Goal: Task Accomplishment & Management: Manage account settings

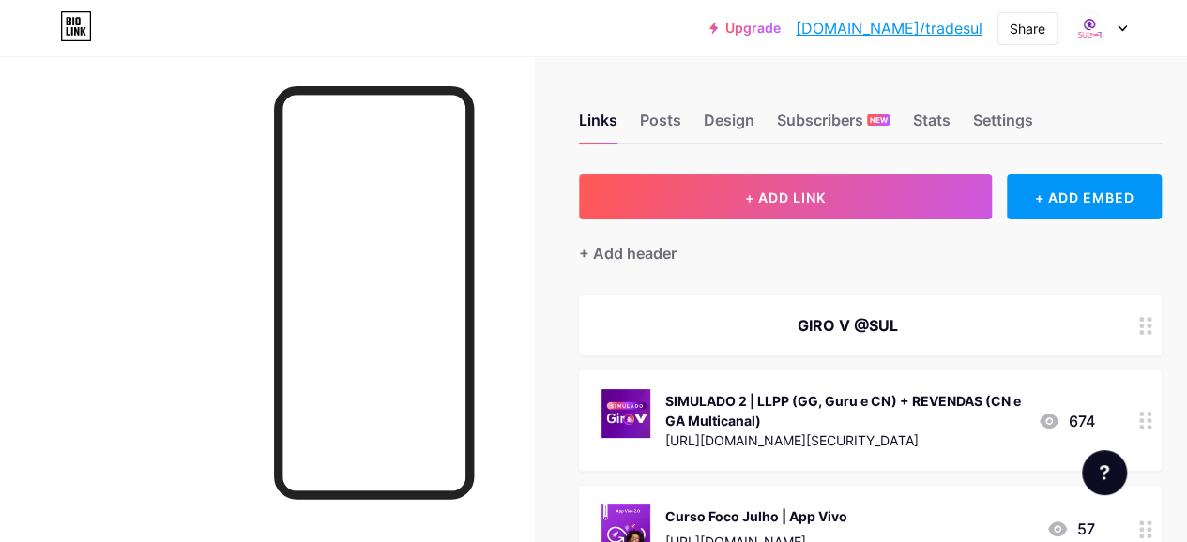
click at [848, 405] on div "SIMULADO 2 | LLPP (GG, Guru e CN) + REVENDAS (CN e GA Multicanal)" at bounding box center [843, 410] width 357 height 39
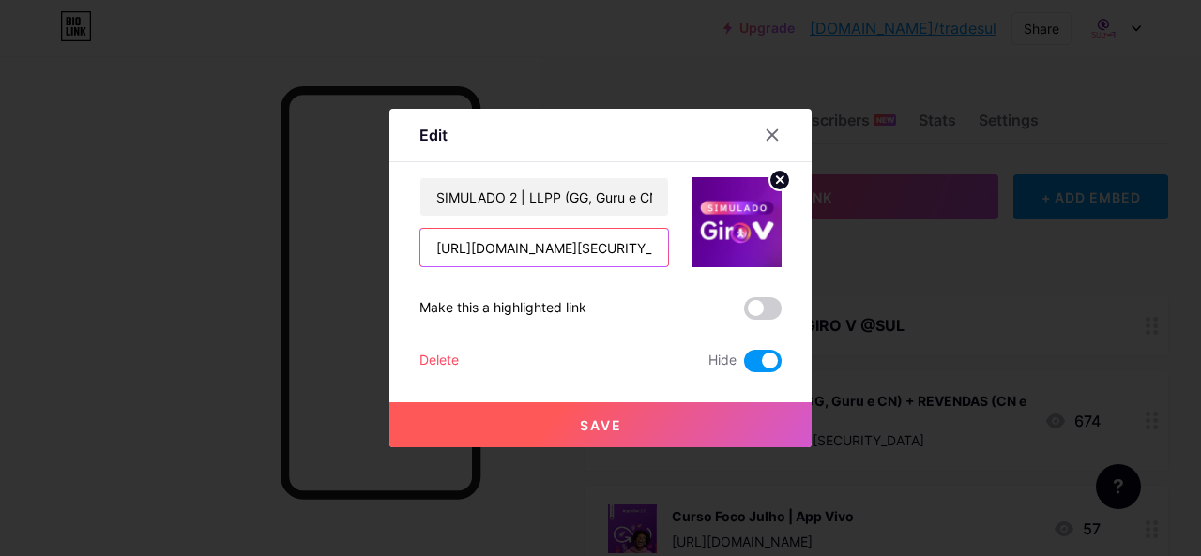
click at [580, 241] on input "[URL][DOMAIN_NAME][SECURITY_DATA]" at bounding box center [544, 248] width 248 height 38
drag, startPoint x: 429, startPoint y: 241, endPoint x: 887, endPoint y: 245, distance: 458.7
click at [887, 245] on div "Edit Content YouTube Play YouTube video without leaving your page. ADD Vimeo Pl…" at bounding box center [600, 278] width 1201 height 556
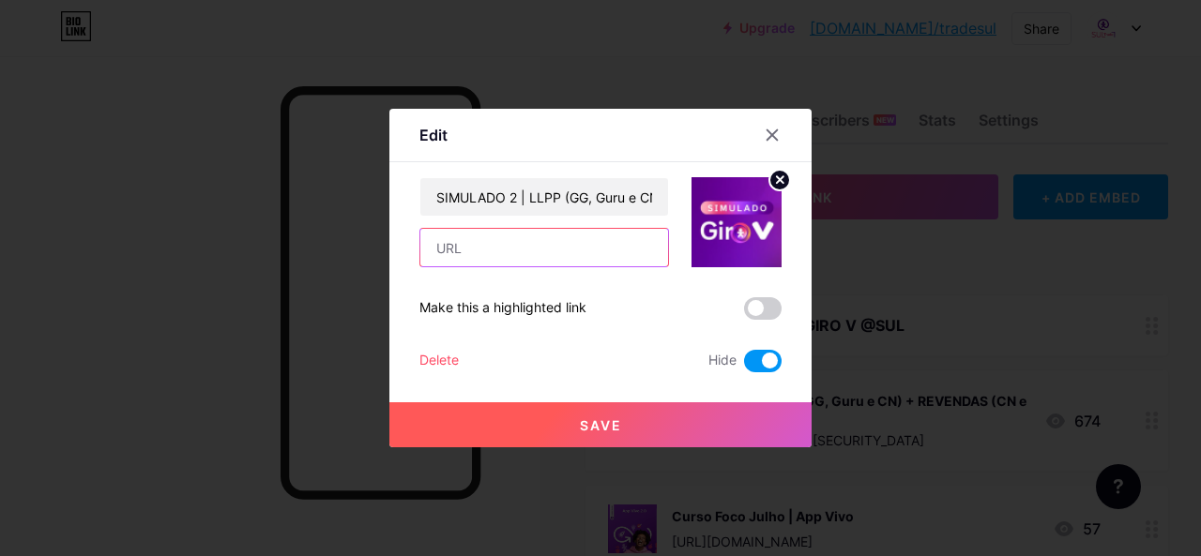
paste input "https://www.portalvivoligado.com.br/_sys/vivo-ligado/#/shared/eyJ0eXAiOiJKV1QiL…"
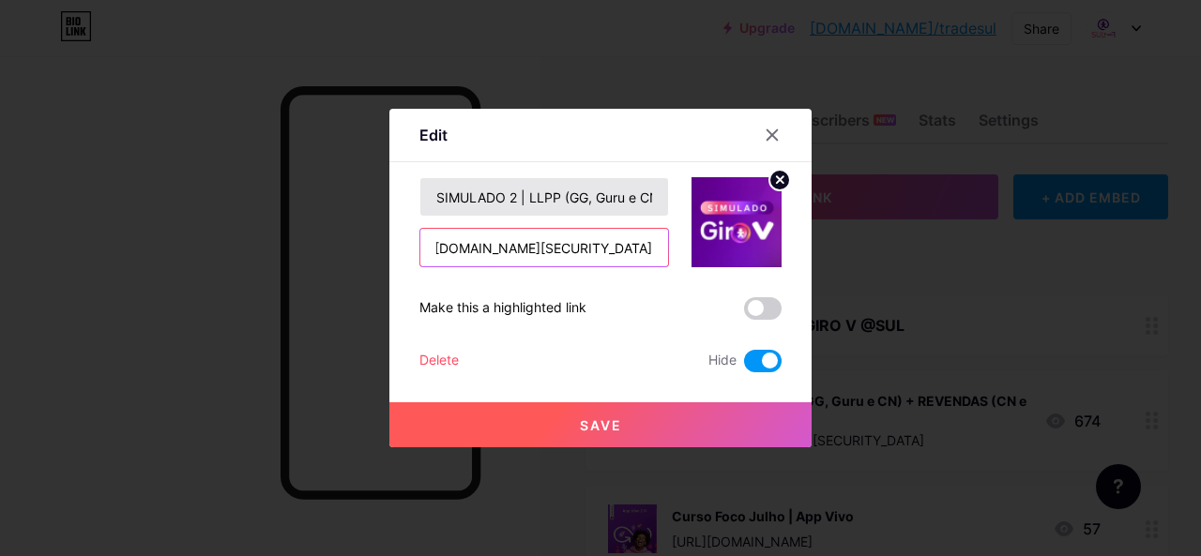
type input "https://www.portalvivoligado.com.br/_sys/vivo-ligado/#/shared/eyJ0eXAiOiJKV1QiL…"
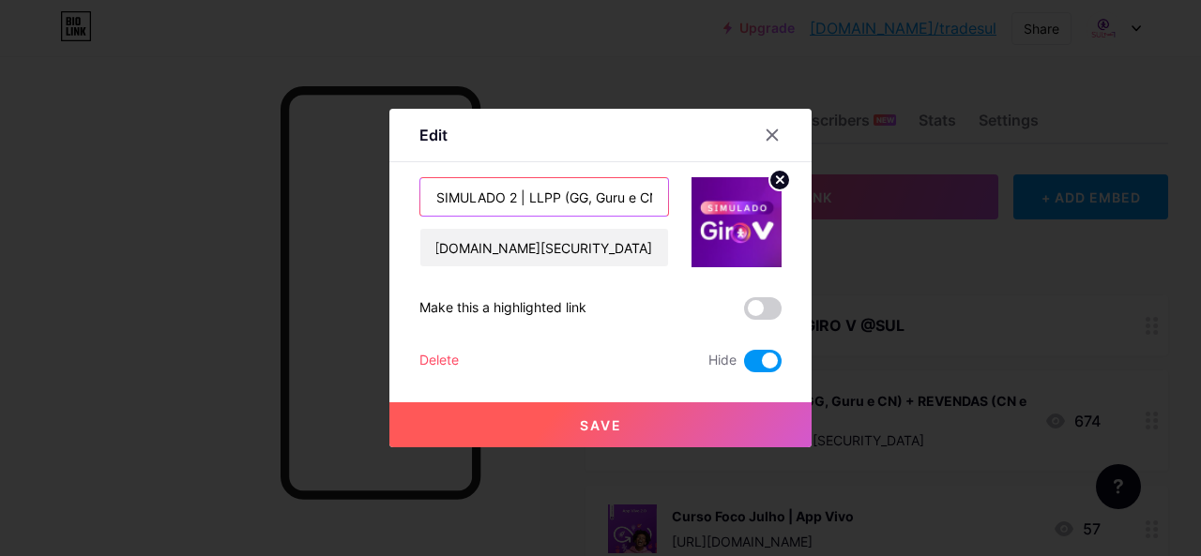
scroll to position [0, 0]
click at [522, 196] on input "SIMULADO 2 | LLPP (GG, Guru e CN) + REVENDAS (CN e GA Multicanal)" at bounding box center [544, 197] width 248 height 38
click at [569, 194] on input "SIMULADO LLPP (GG, Guru e CN) + REVENDAS (CN e GA Multicanal)" at bounding box center [544, 197] width 248 height 38
click at [638, 194] on input "SIMULADO LLPP (GG, GO e Guru e CN) + REVENDAS (CN e GA Multicanal)" at bounding box center [544, 197] width 248 height 38
click at [649, 194] on input "SIMULADO LLPP (GG, GO e Guru) + REVENDAS (CN e GA Multicanal)" at bounding box center [544, 197] width 248 height 38
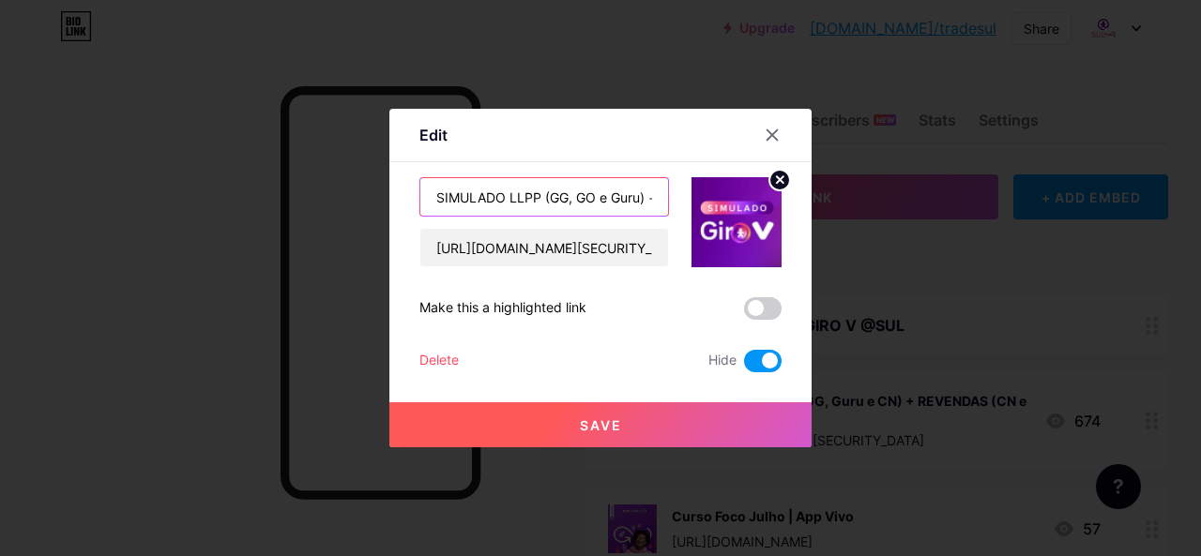
click at [502, 194] on input "SIMULADO LLPP (GG, GO e Guru) + REVENDAS (CN e GA Multicanal)" at bounding box center [544, 197] width 248 height 38
click at [631, 194] on input "SIMULADOS: LLPP (GG, GO e Guru) + REVENDAS (CN e GA Multicanal)" at bounding box center [544, 197] width 248 height 38
click at [630, 200] on input "SIMULADOS: LLPP (GG, GO e Guru); REVENDAS (CN e GA Multicanal)" at bounding box center [544, 197] width 248 height 38
type input "SIMULADOS: LLPP (GG, GO e Guru); REVENDAS (GG e GA Multicanal); PAP (VEND)"
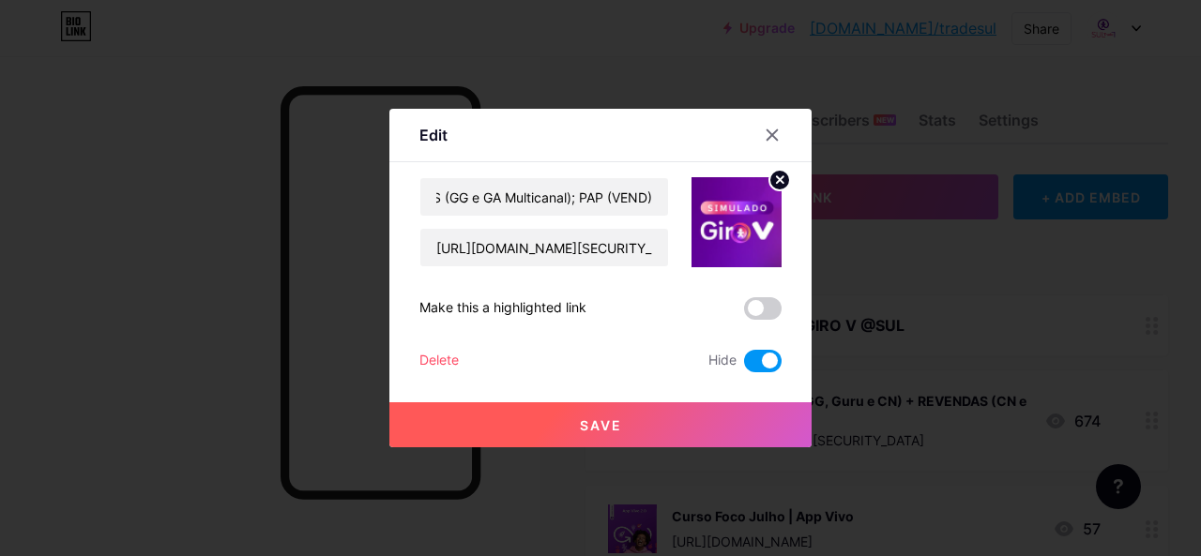
click at [754, 359] on span at bounding box center [763, 361] width 38 height 23
click at [744, 366] on input "checkbox" at bounding box center [744, 366] width 0 height 0
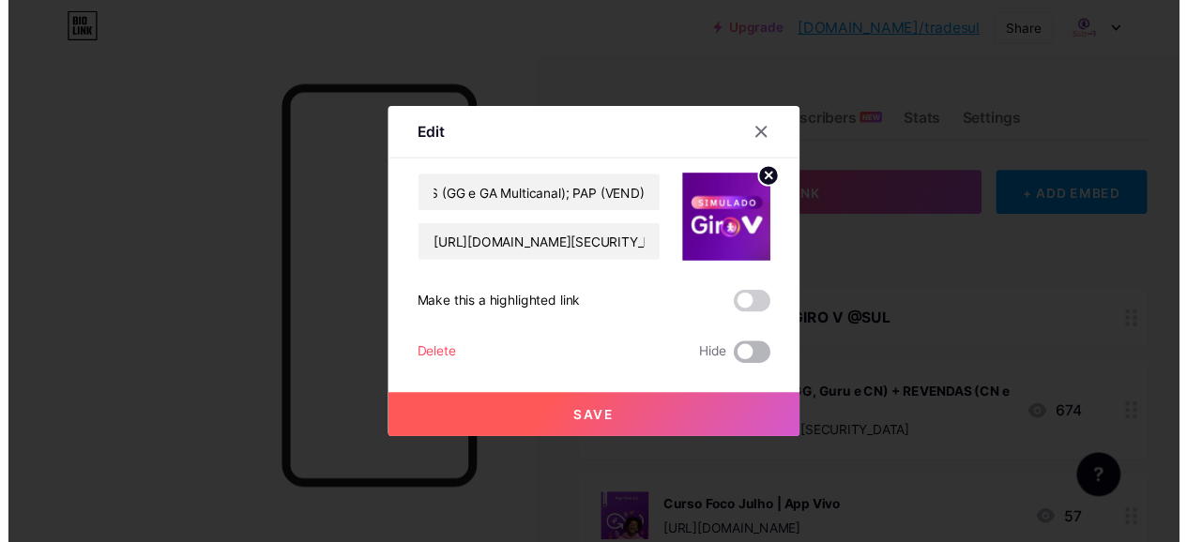
scroll to position [0, 0]
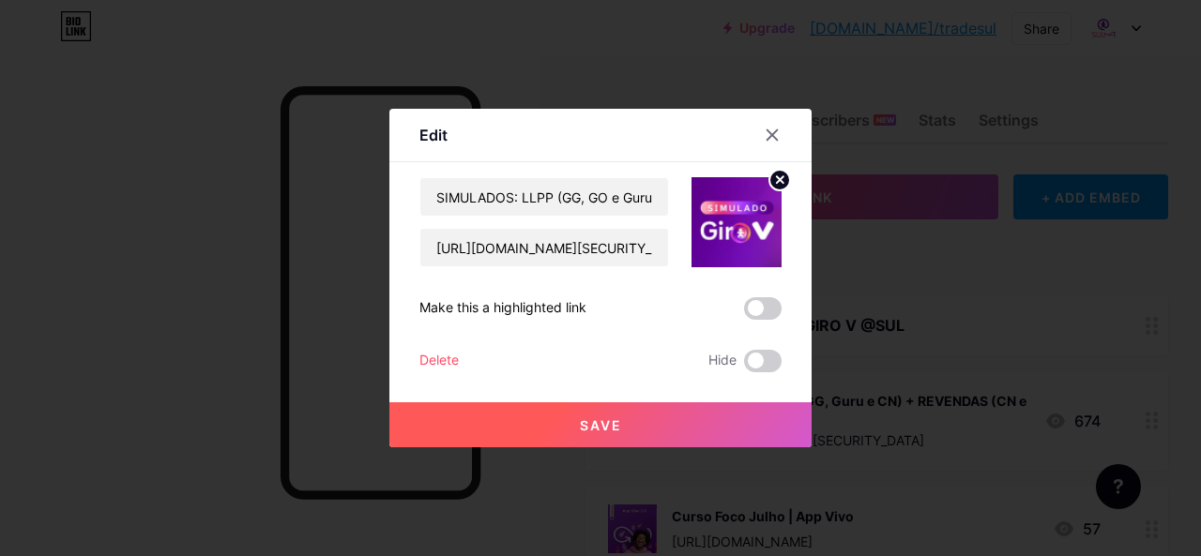
click at [599, 431] on span "Save" at bounding box center [601, 425] width 42 height 16
